Goal: Task Accomplishment & Management: Manage account settings

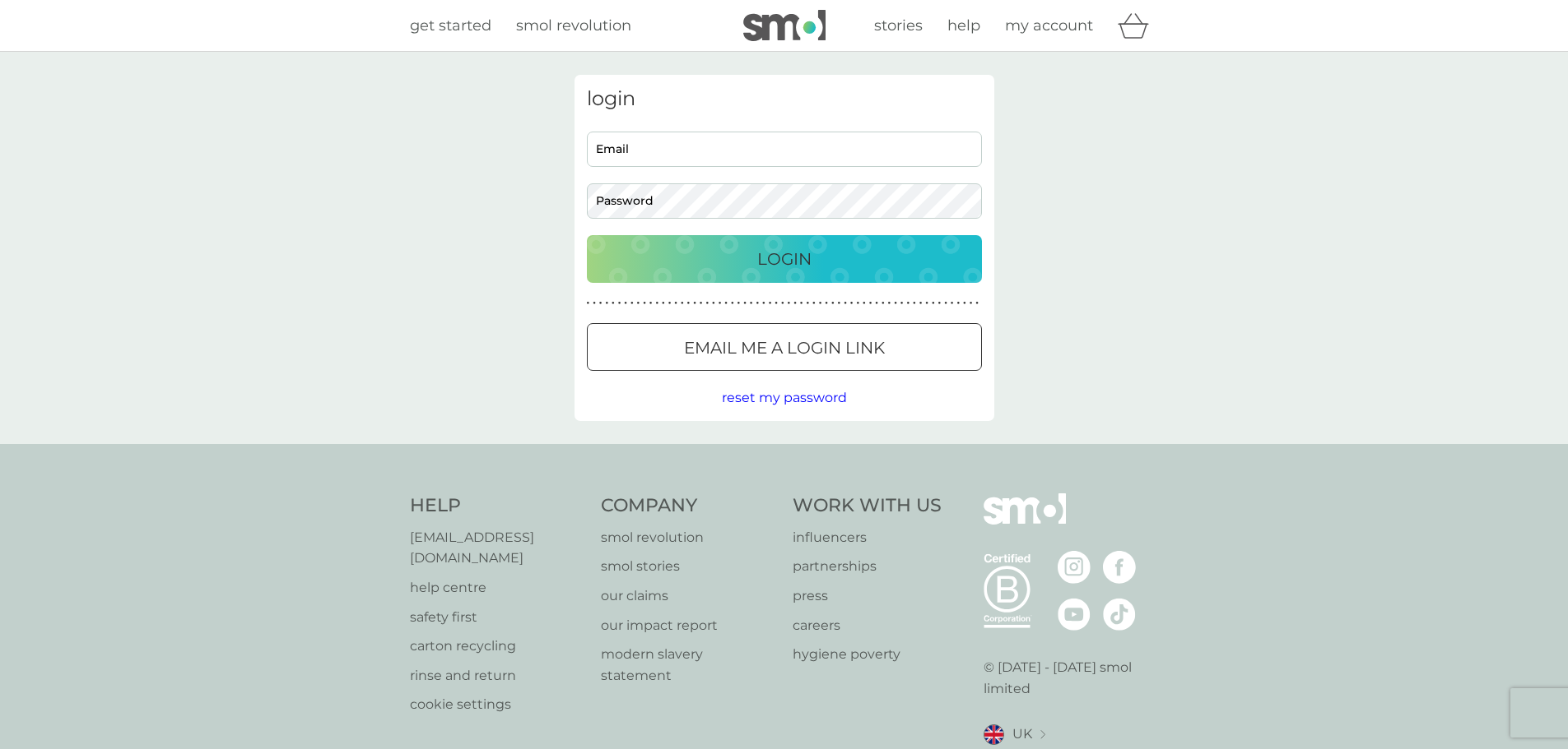
type input "[EMAIL_ADDRESS][DOMAIN_NAME]"
click at [724, 254] on div "Login" at bounding box center [784, 259] width 362 height 26
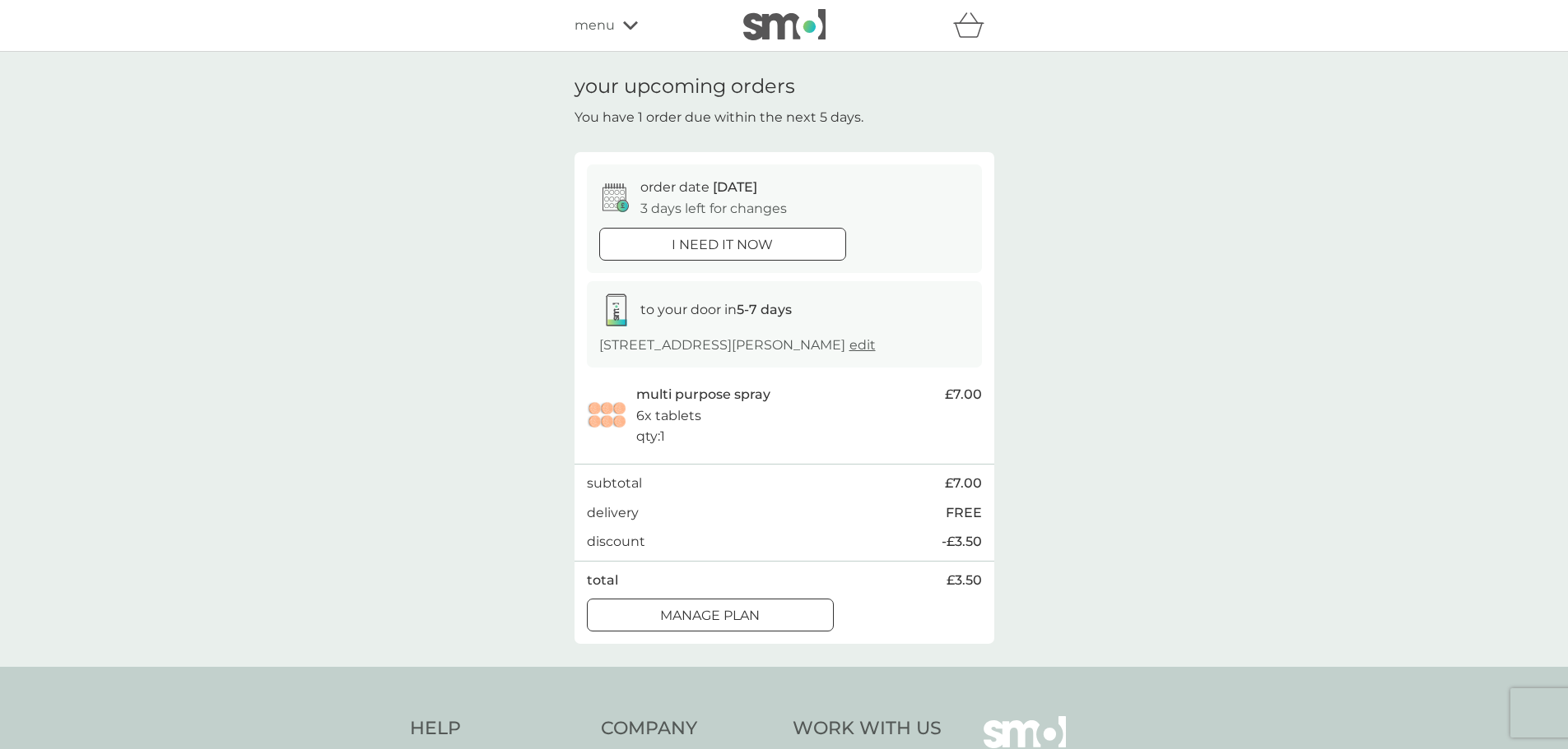
click at [722, 616] on div at bounding box center [709, 616] width 59 height 17
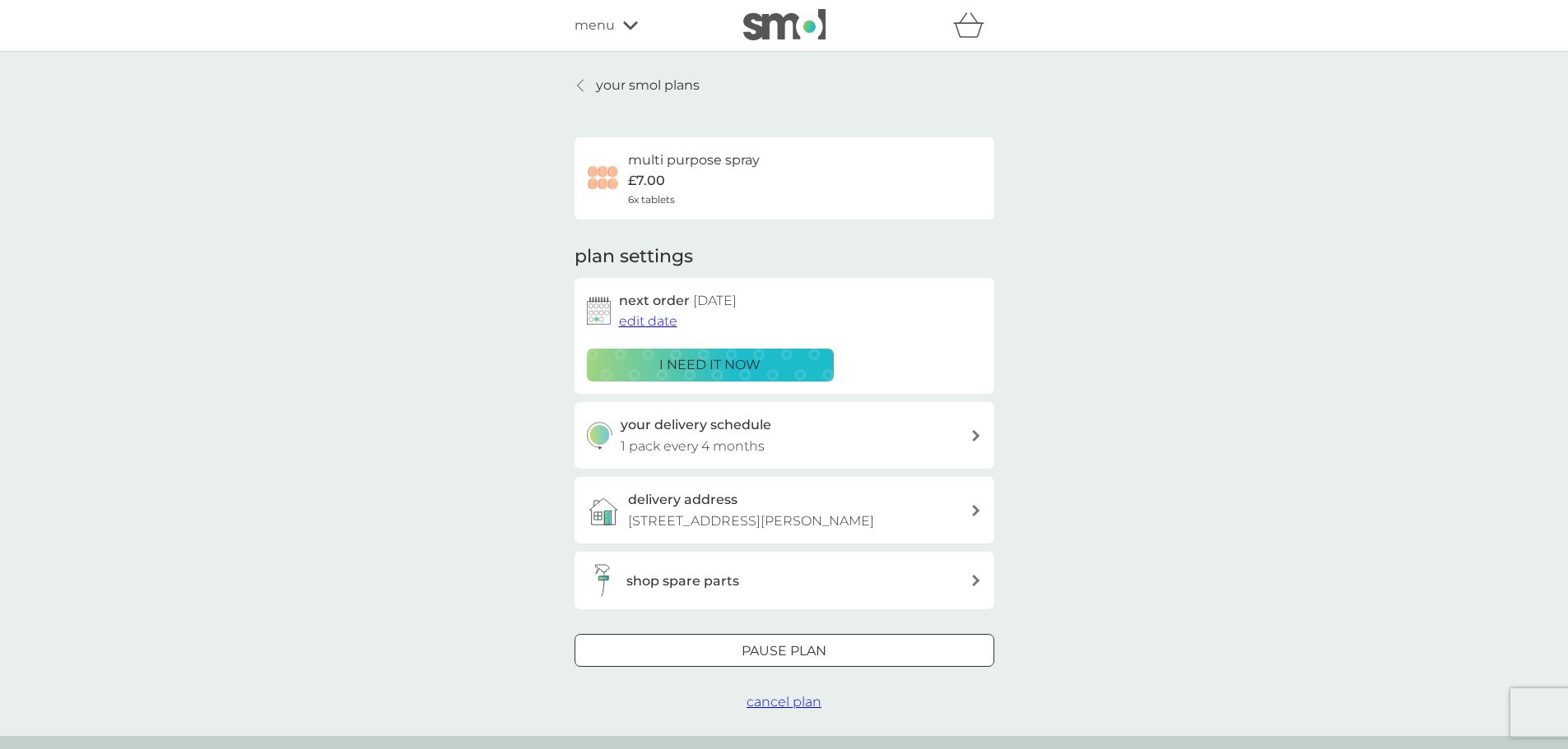
click at [779, 646] on div at bounding box center [784, 652] width 59 height 17
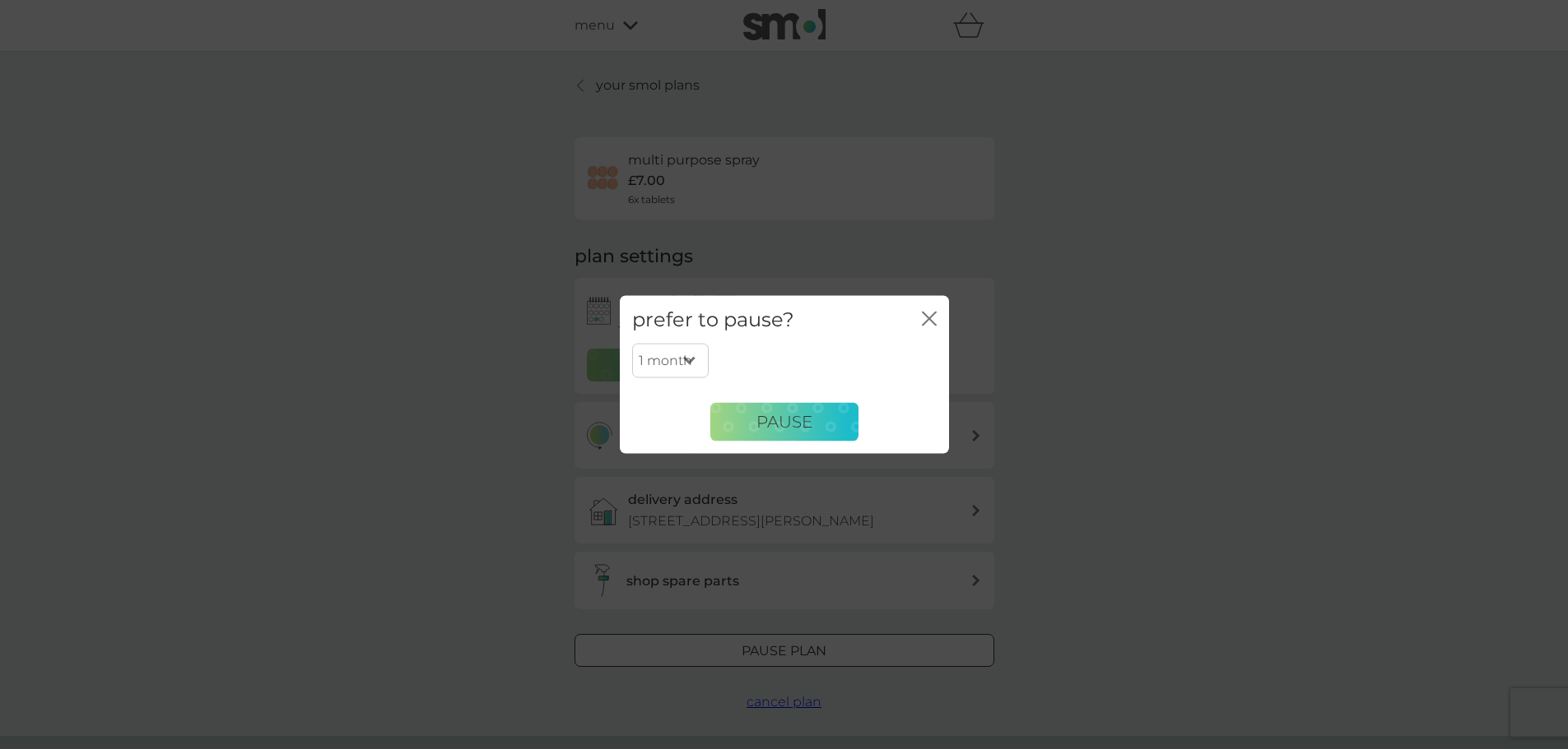
drag, startPoint x: 697, startPoint y: 356, endPoint x: 694, endPoint y: 374, distance: 18.2
click at [697, 356] on select "1 month 2 months 3 months 4 months 5 months 6 months" at bounding box center [670, 361] width 76 height 35
select select "6"
click at [632, 344] on select "1 month 2 months 3 months 4 months 5 months 6 months" at bounding box center [670, 361] width 76 height 35
click at [739, 428] on button "Pause" at bounding box center [784, 421] width 148 height 39
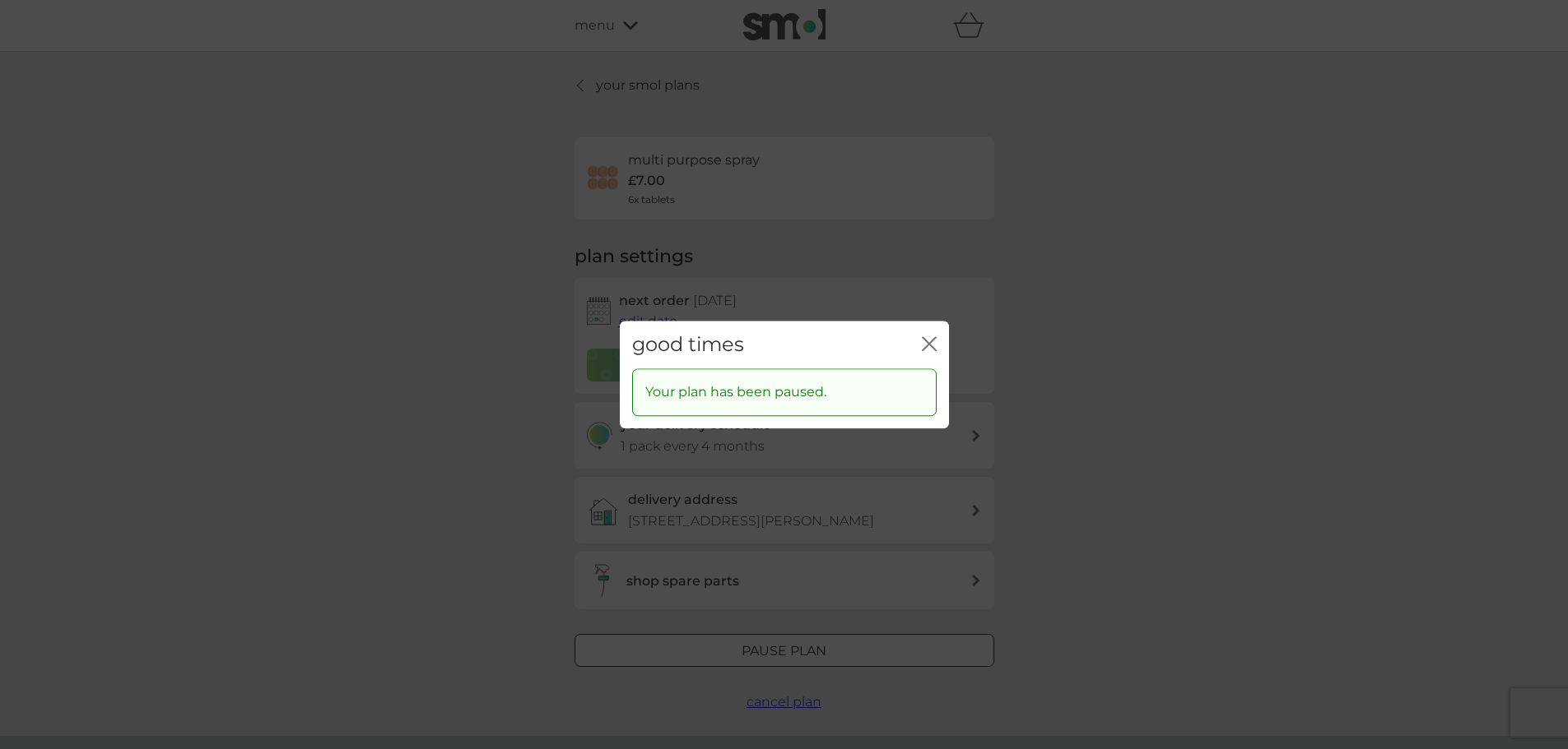
click at [938, 355] on div "good times close" at bounding box center [784, 345] width 329 height 48
click at [931, 346] on icon "close" at bounding box center [932, 344] width 6 height 13
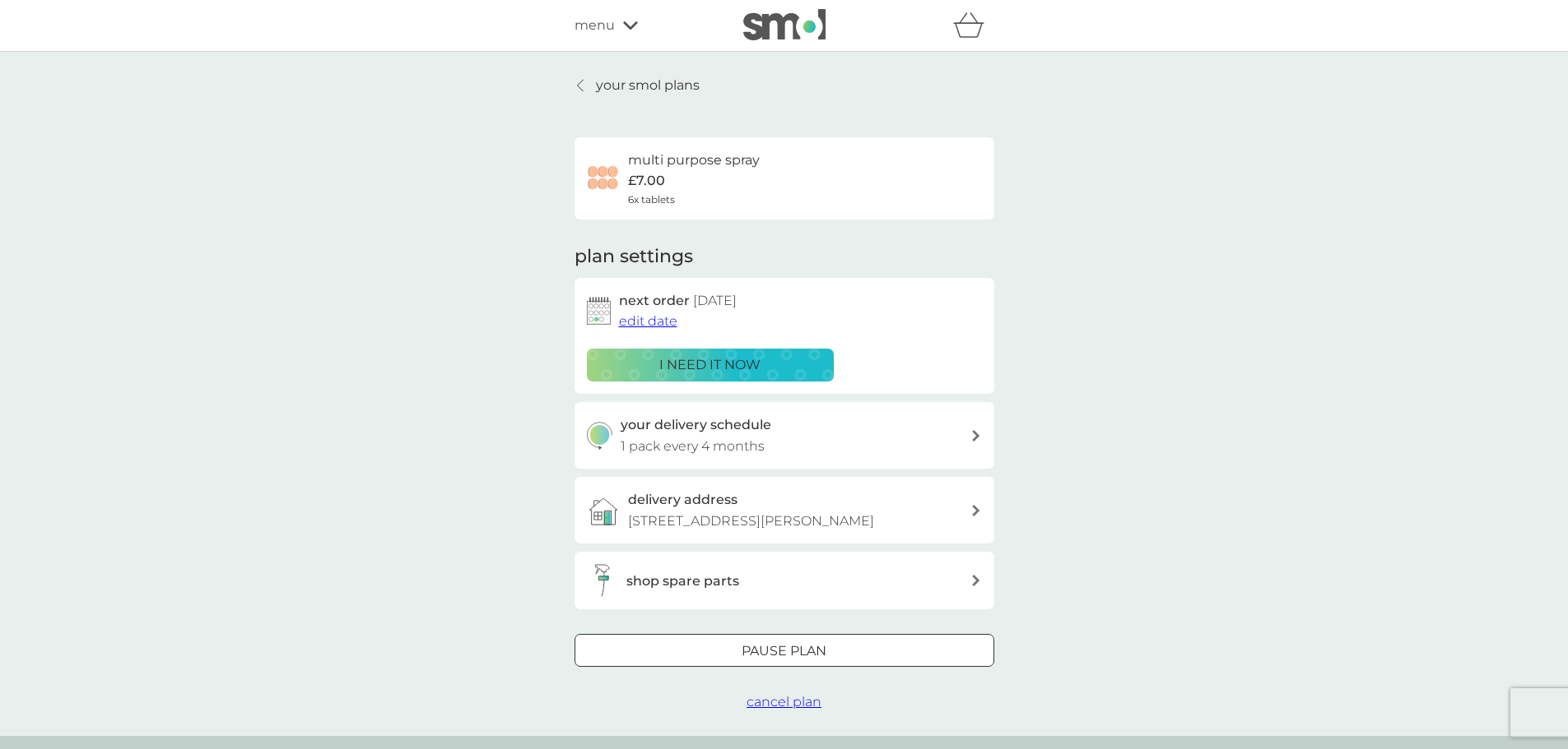
click at [690, 82] on p "your smol plans" at bounding box center [648, 85] width 104 height 22
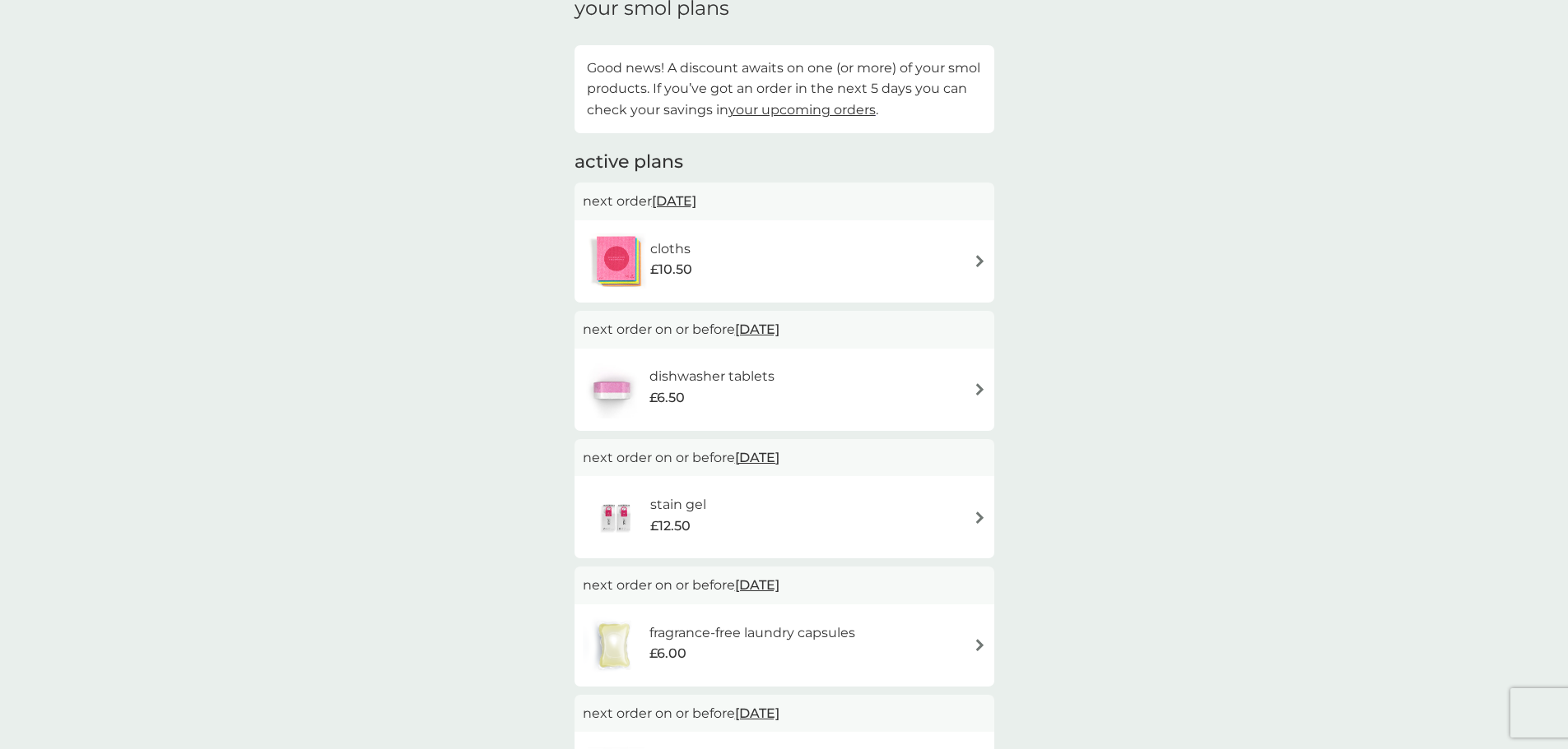
scroll to position [82, 0]
click at [935, 245] on div "cloths £10.50" at bounding box center [784, 257] width 403 height 57
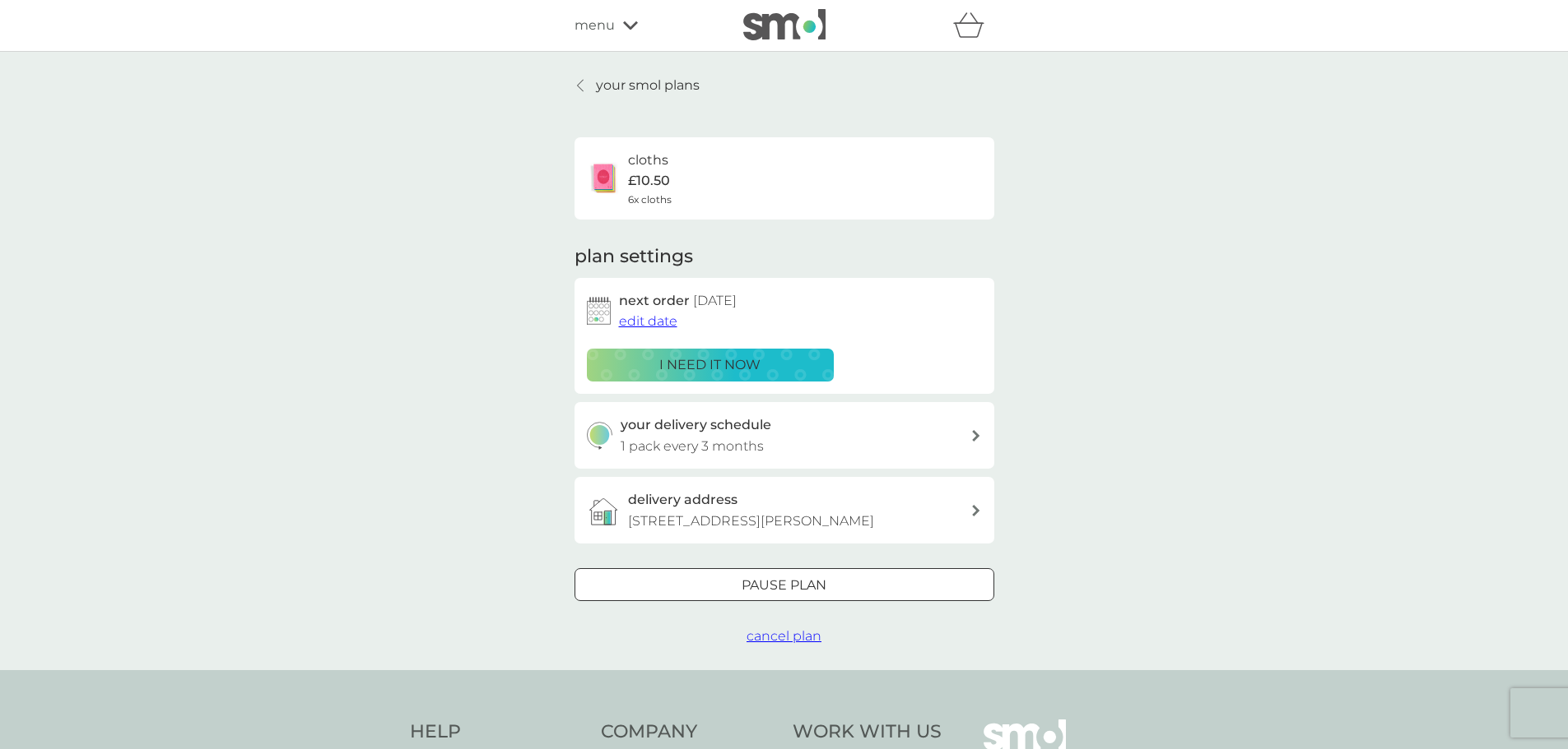
click at [783, 637] on span "cancel plan" at bounding box center [784, 635] width 75 height 15
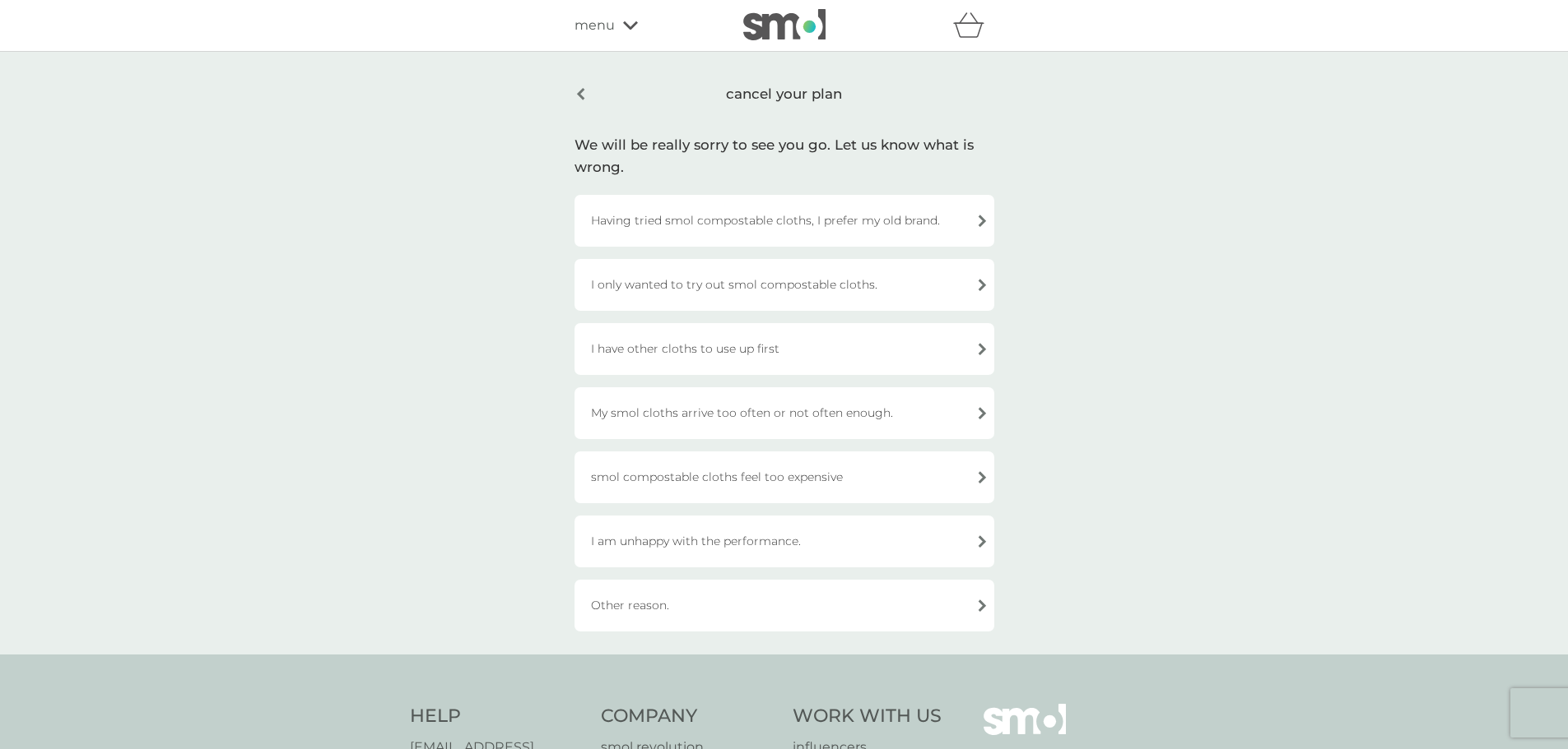
click at [759, 609] on div "Other reason." at bounding box center [784, 605] width 419 height 52
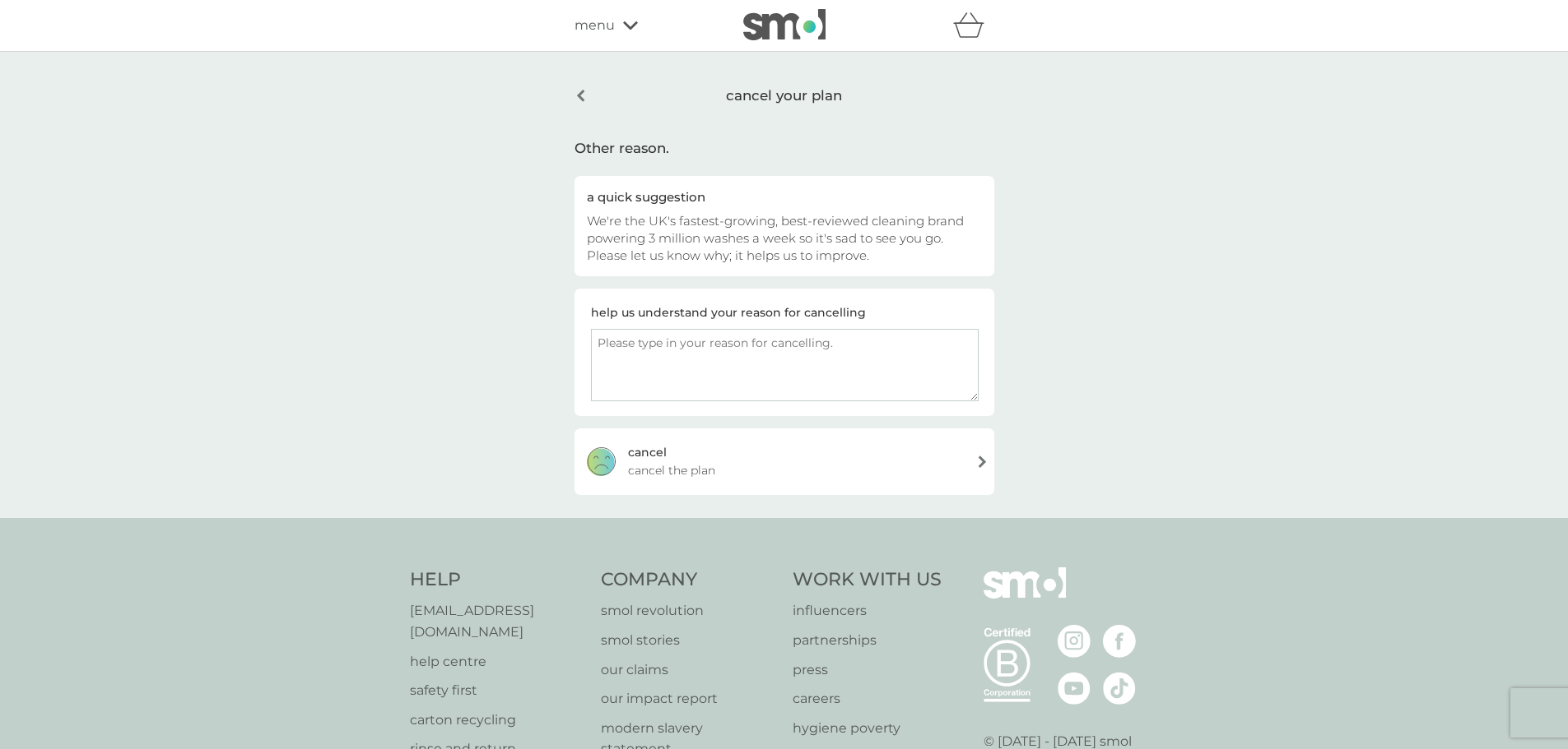
click at [771, 471] on div "cancel cancel the plan" at bounding box center [784, 461] width 419 height 65
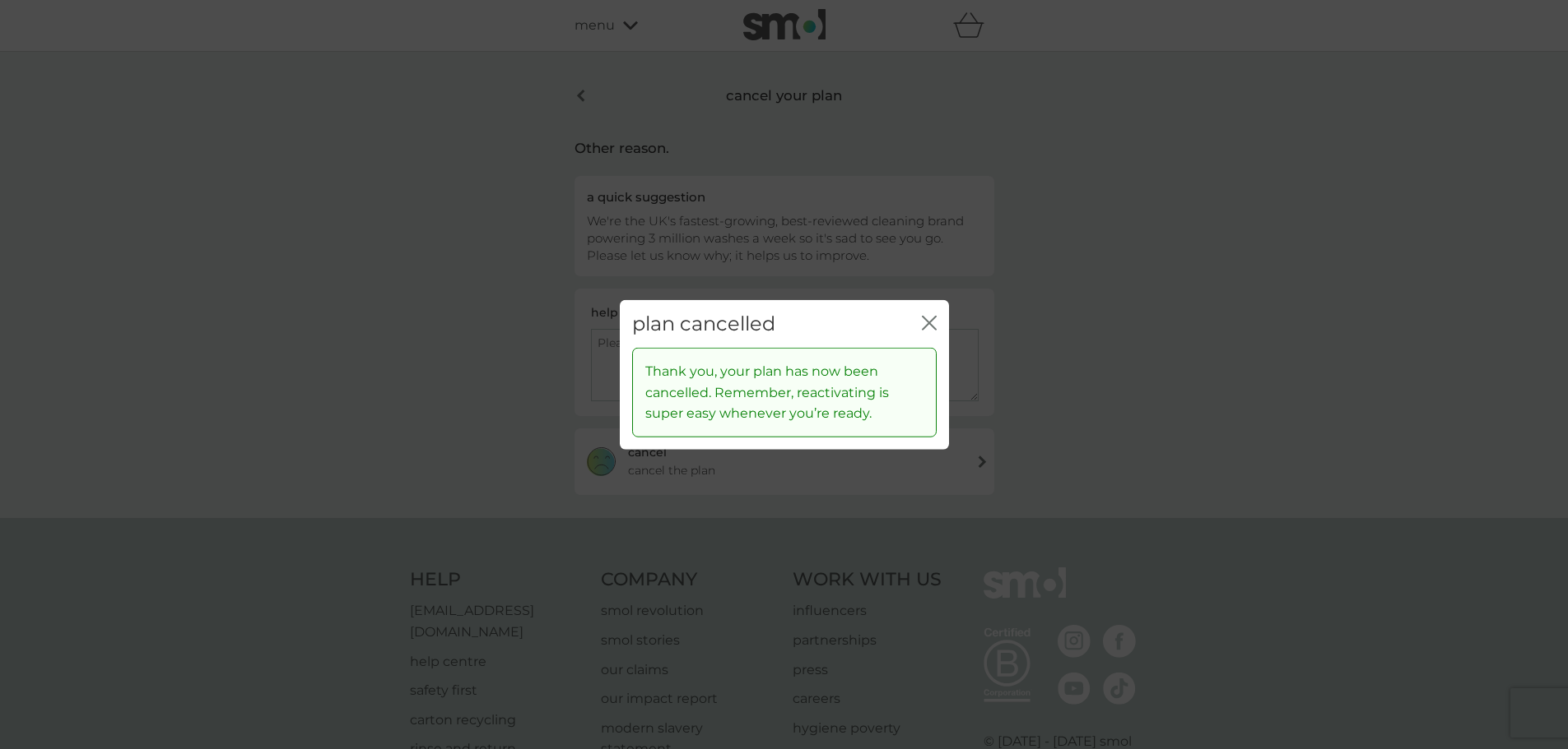
click at [937, 319] on div "plan cancelled close" at bounding box center [784, 323] width 329 height 48
click at [930, 312] on div "plan cancelled close" at bounding box center [784, 323] width 329 height 48
click at [930, 323] on icon "close" at bounding box center [932, 322] width 6 height 13
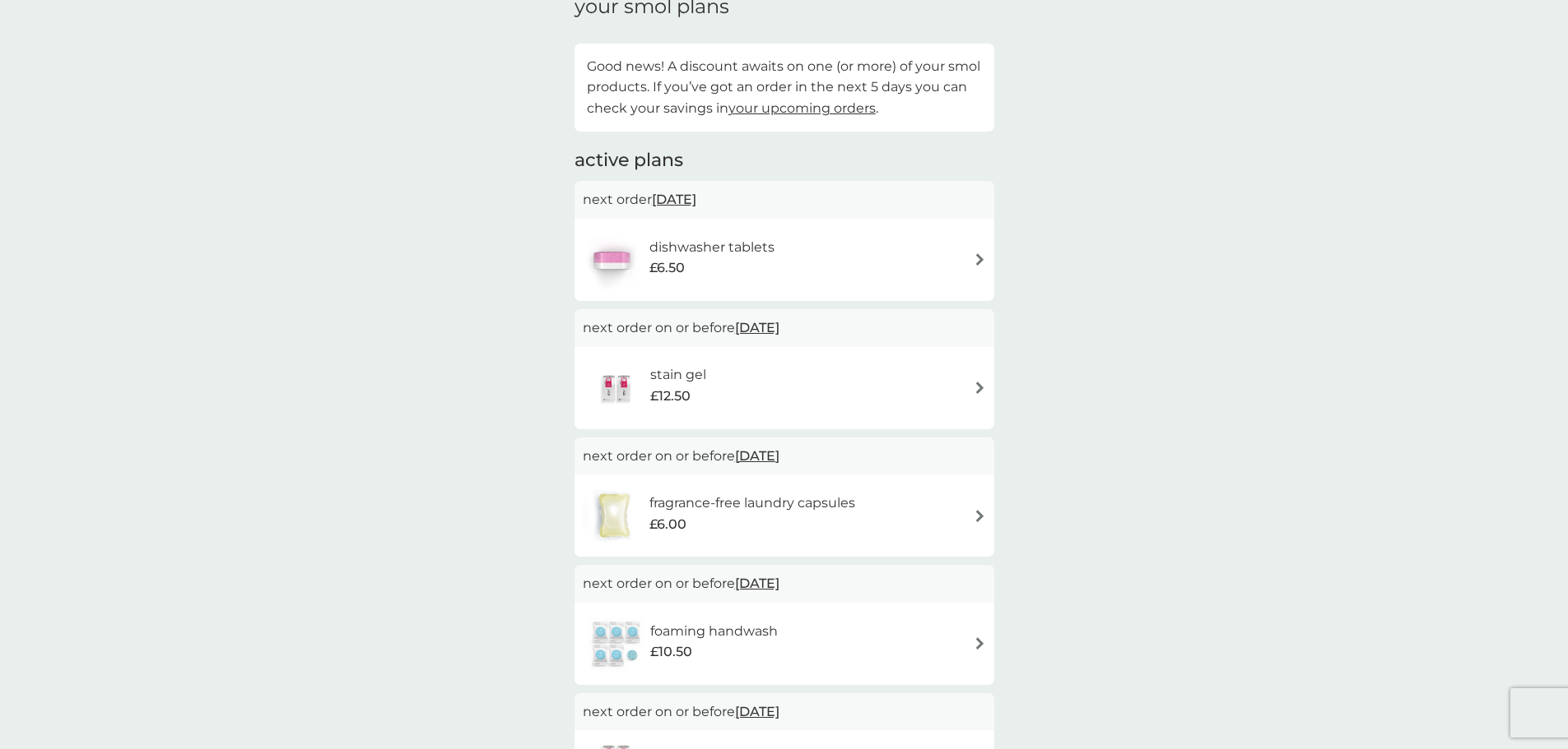
scroll to position [82, 0]
click at [834, 243] on div "dishwasher tablets £6.50" at bounding box center [784, 257] width 403 height 57
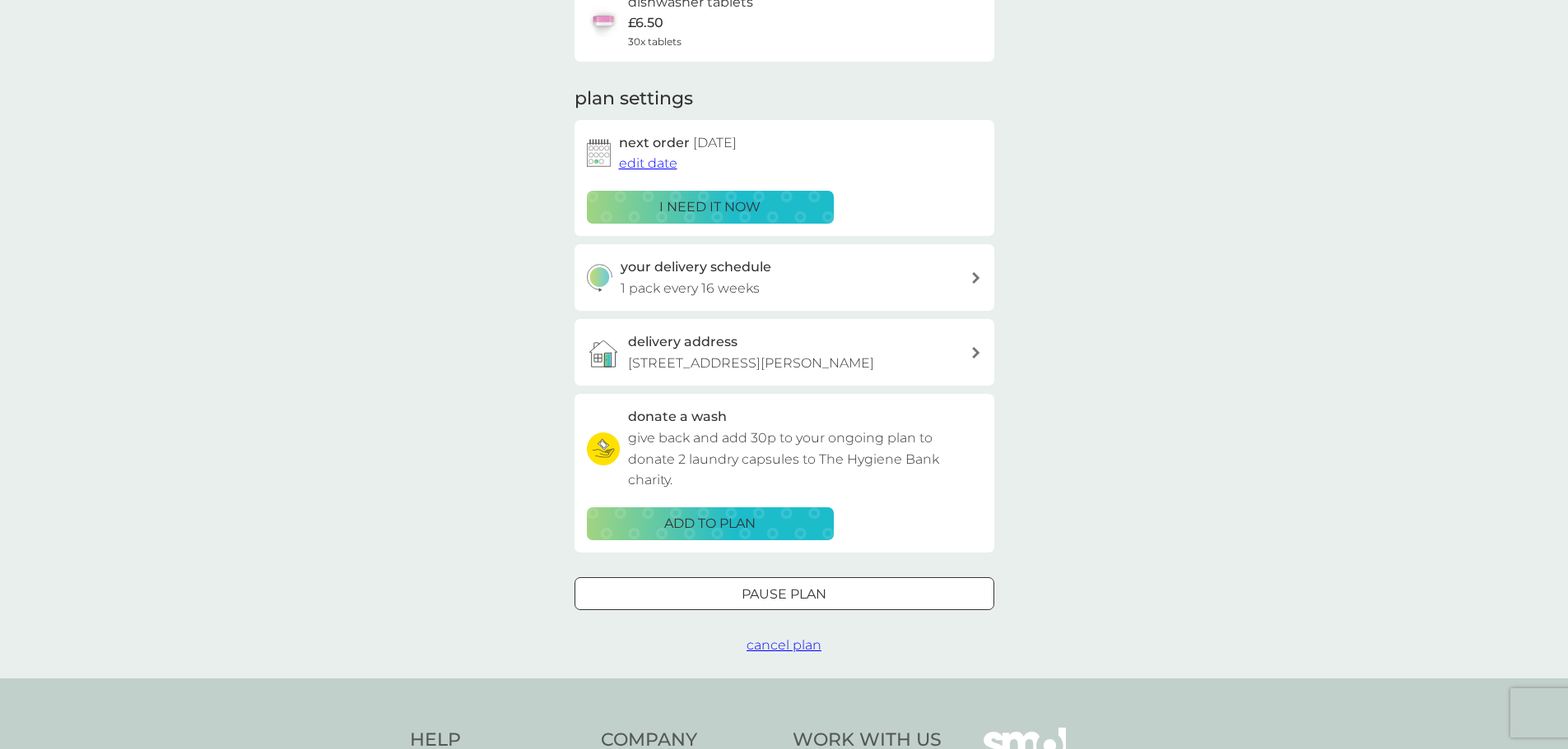
scroll to position [165, 0]
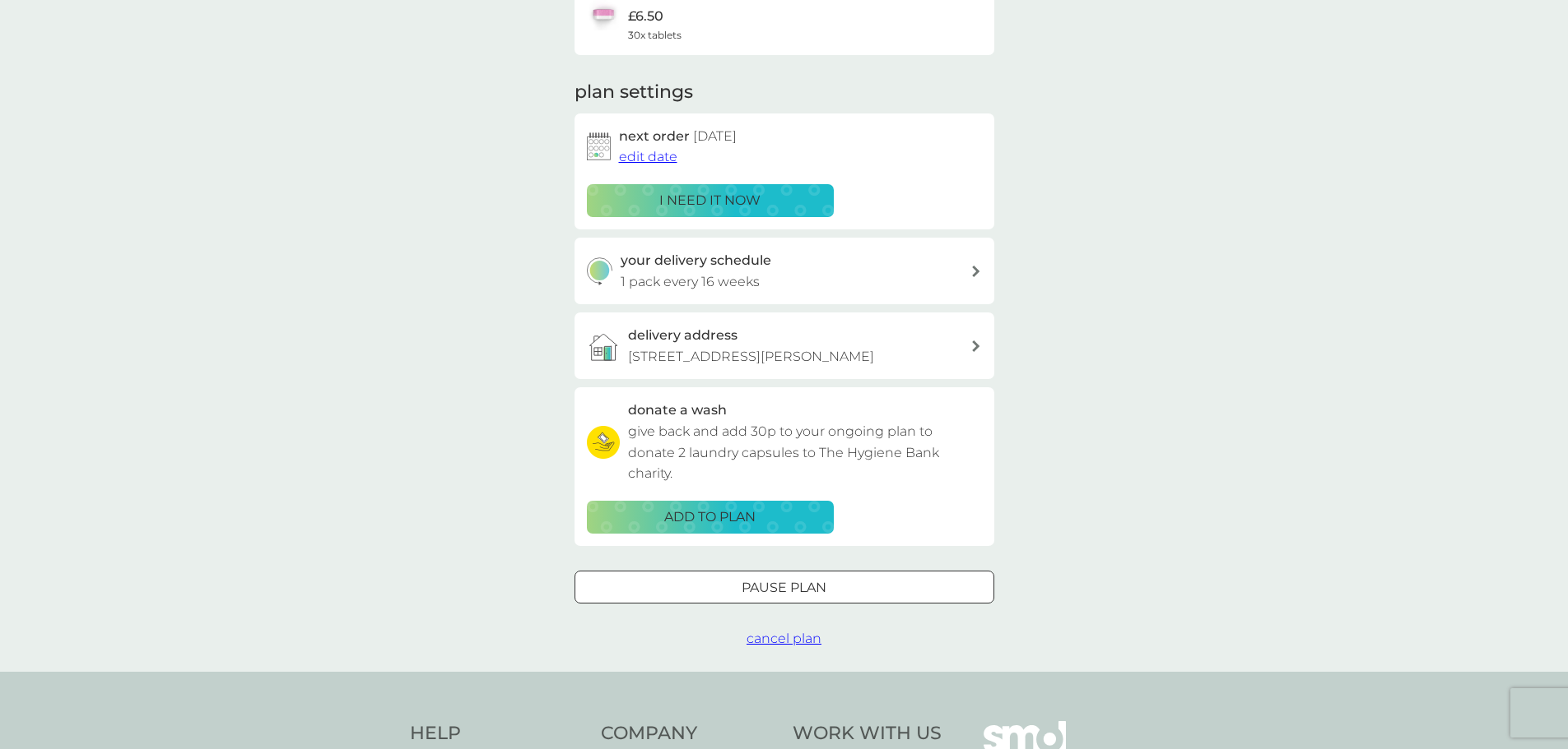
click at [782, 640] on span "cancel plan" at bounding box center [784, 638] width 75 height 15
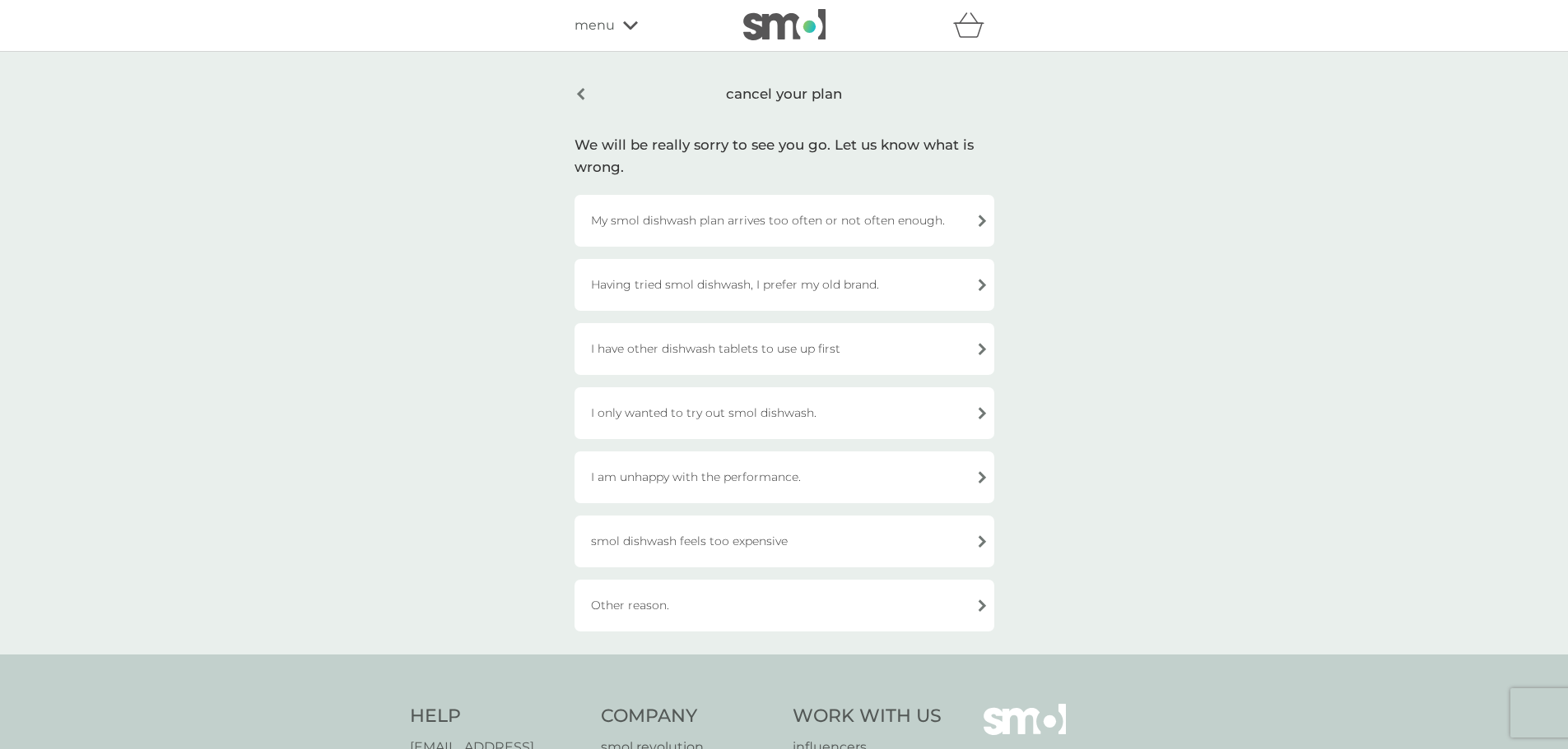
click at [787, 614] on div "Other reason." at bounding box center [784, 605] width 419 height 52
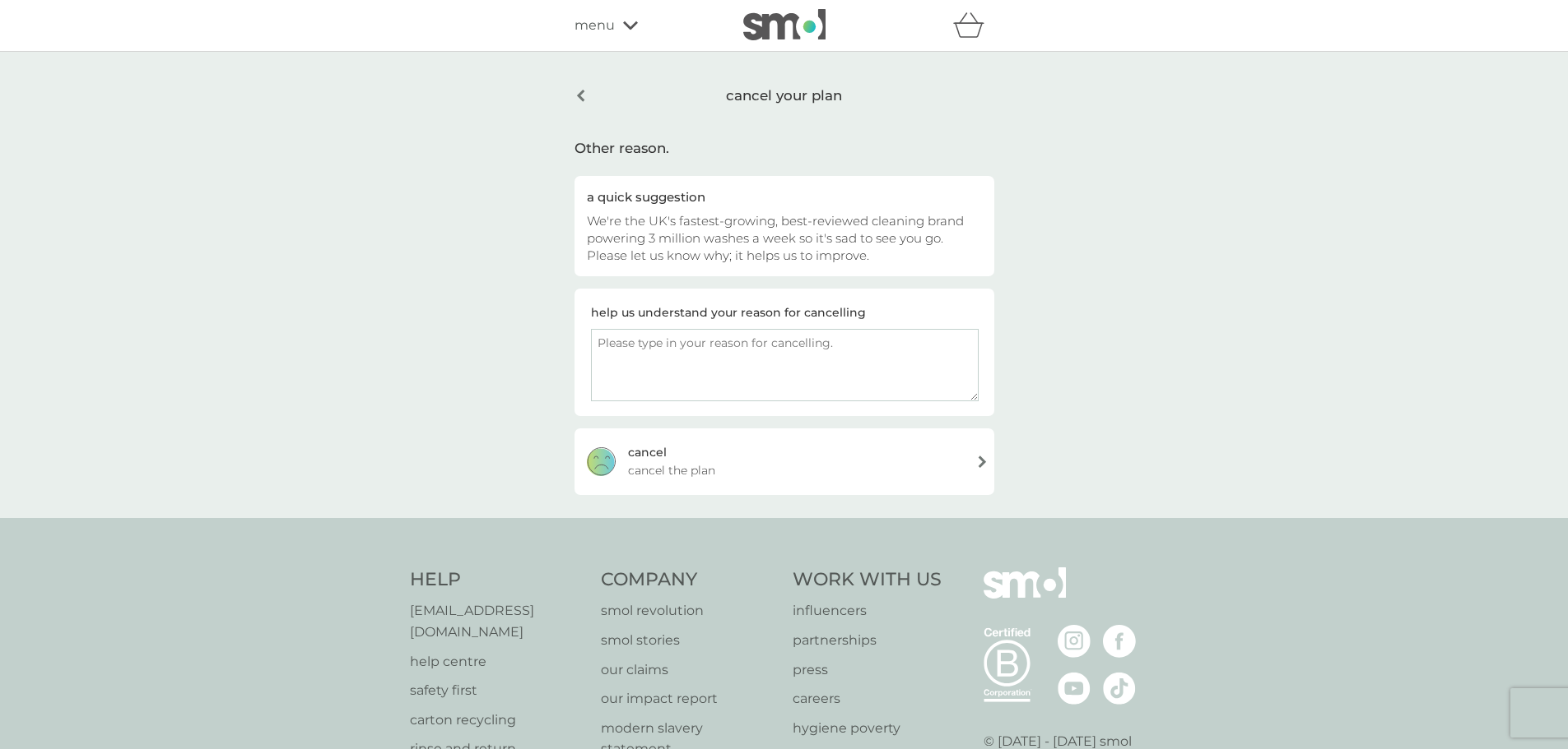
click at [798, 472] on div "cancel cancel the plan" at bounding box center [784, 461] width 419 height 65
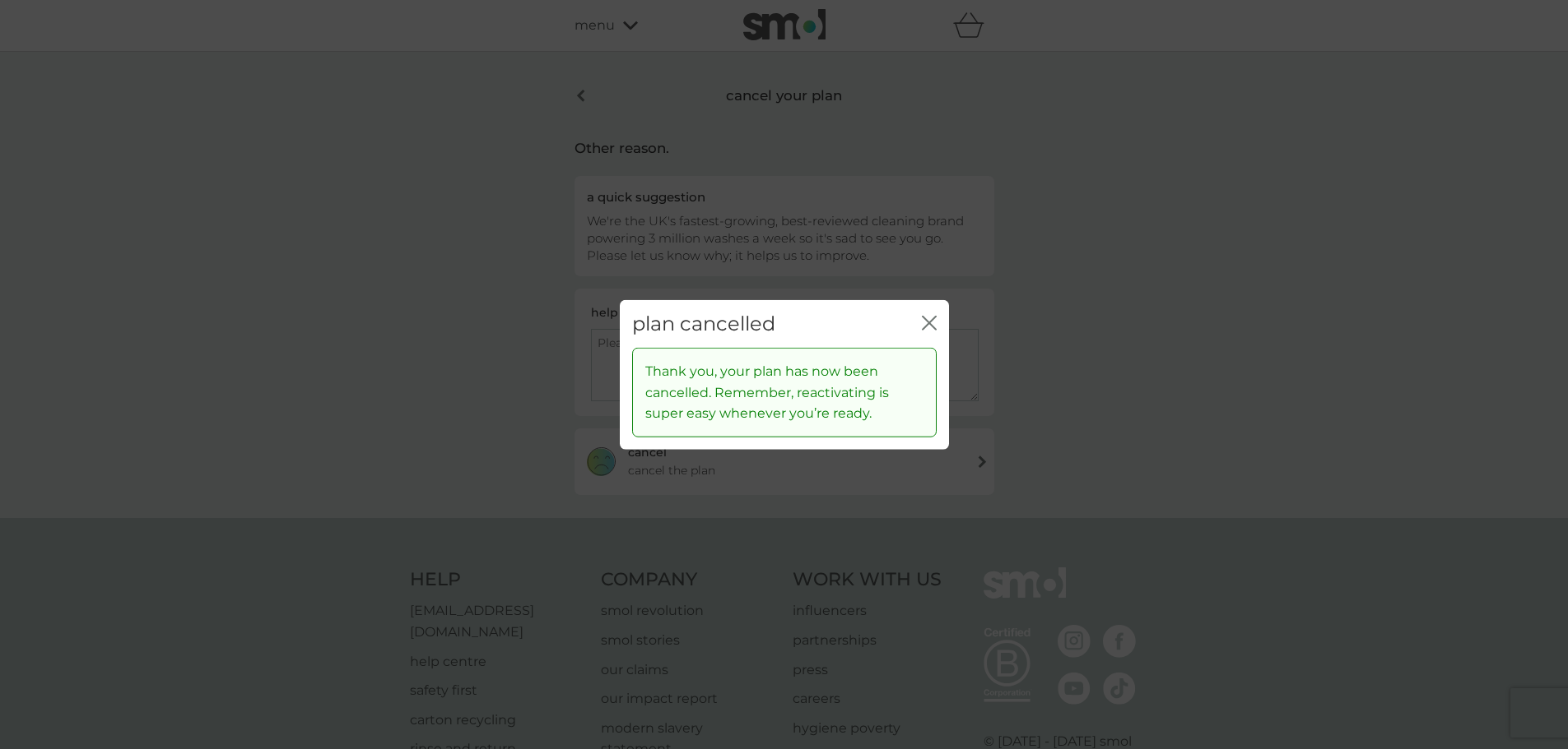
click at [932, 319] on icon "close" at bounding box center [932, 322] width 6 height 13
